Goal: Navigation & Orientation: Find specific page/section

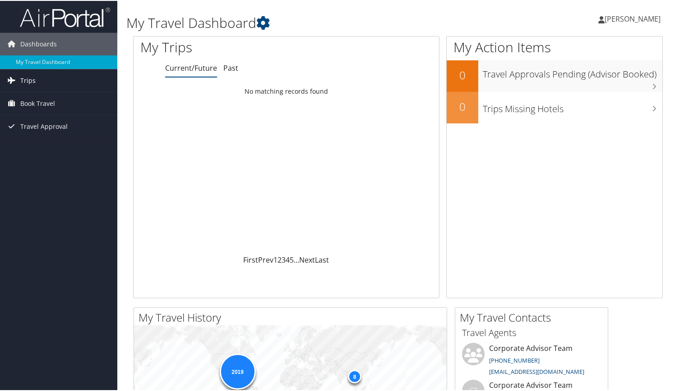
click at [27, 80] on span "Trips" at bounding box center [27, 80] width 15 height 23
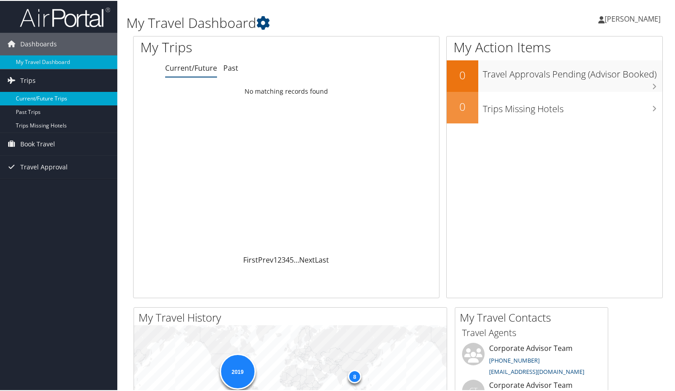
click at [33, 97] on link "Current/Future Trips" at bounding box center [58, 98] width 117 height 14
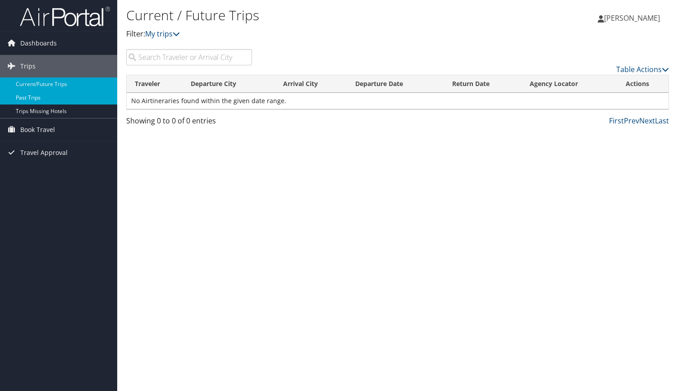
click at [32, 96] on link "Past Trips" at bounding box center [58, 98] width 117 height 14
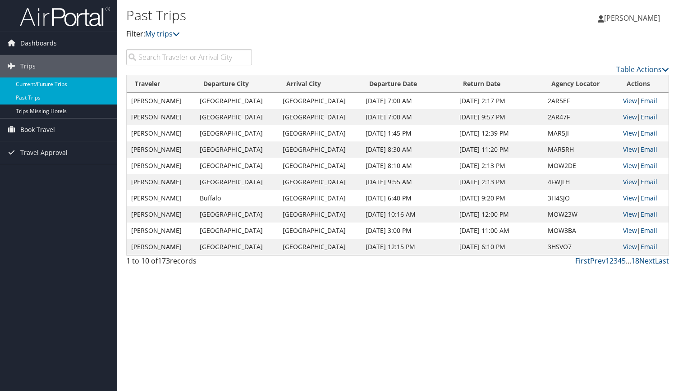
click at [26, 82] on link "Current/Future Trips" at bounding box center [58, 85] width 117 height 14
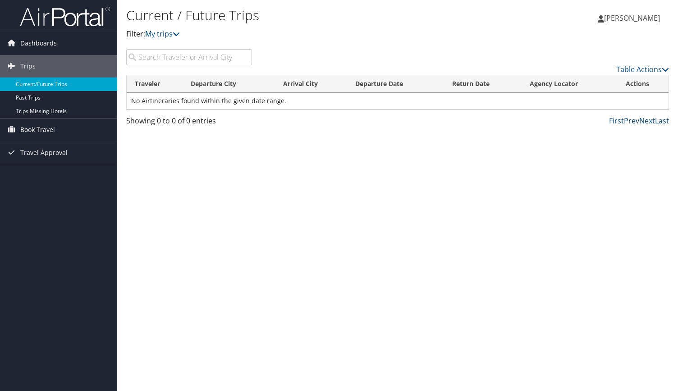
click at [636, 121] on link "Prev" at bounding box center [631, 121] width 15 height 10
click at [34, 110] on link "Trips Missing Hotels" at bounding box center [58, 112] width 117 height 14
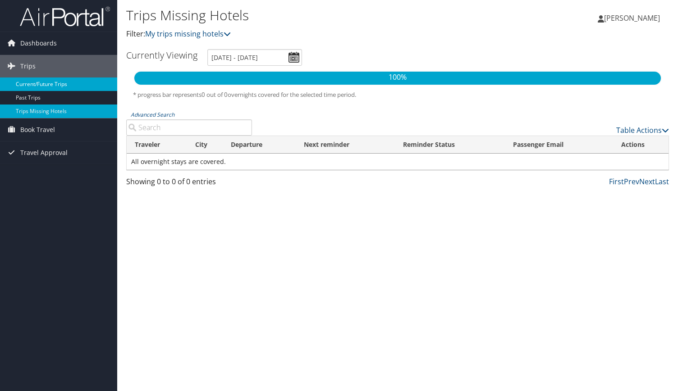
click at [38, 83] on link "Current/Future Trips" at bounding box center [58, 85] width 117 height 14
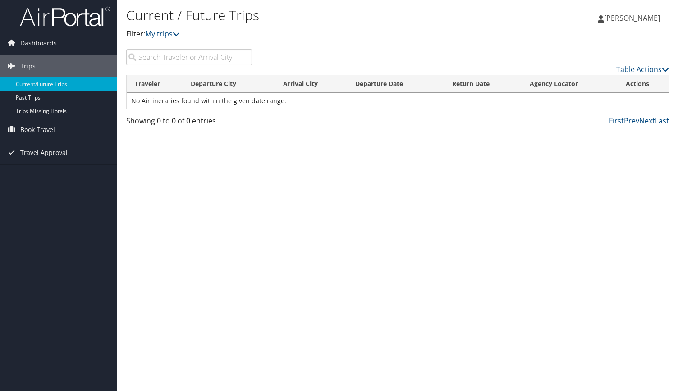
click at [156, 55] on input "search" at bounding box center [189, 57] width 126 height 16
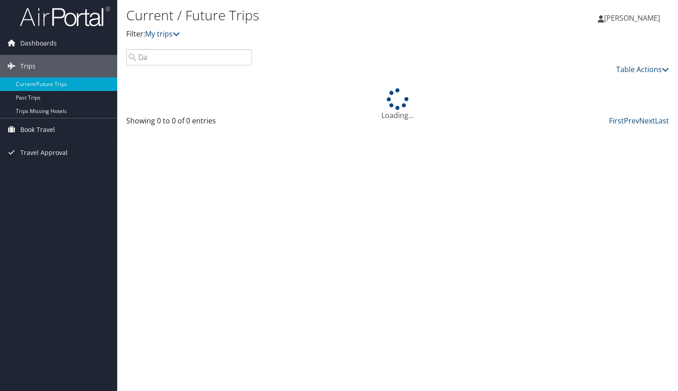
type input "D"
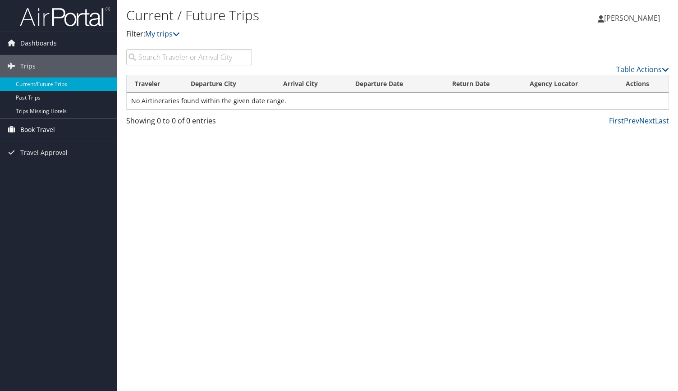
click at [29, 128] on span "Book Travel" at bounding box center [37, 130] width 35 height 23
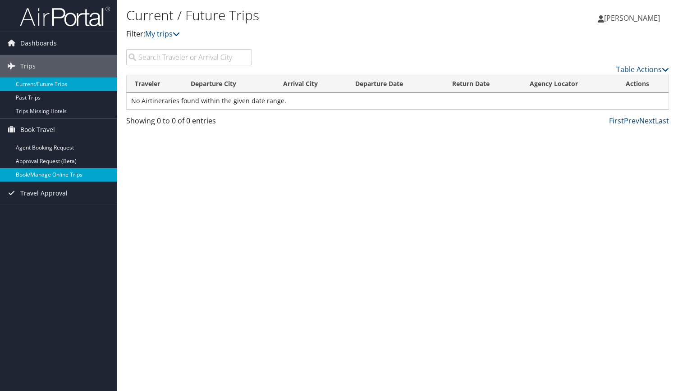
click at [38, 174] on link "Book/Manage Online Trips" at bounding box center [58, 175] width 117 height 14
